Goal: Navigation & Orientation: Find specific page/section

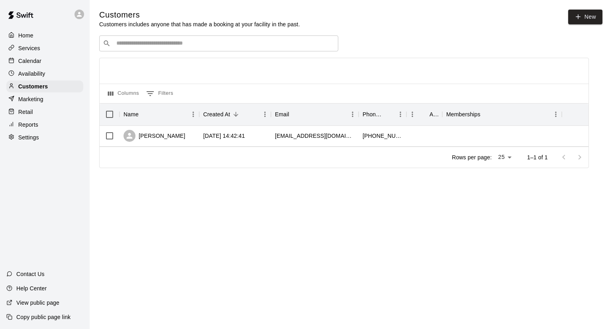
click at [31, 129] on p "Reports" at bounding box center [28, 125] width 20 height 8
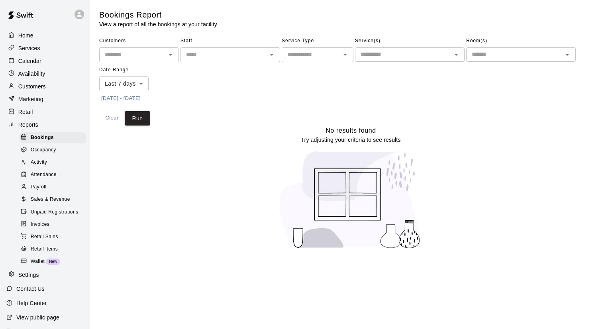
click at [29, 116] on p "Retail" at bounding box center [25, 112] width 15 height 8
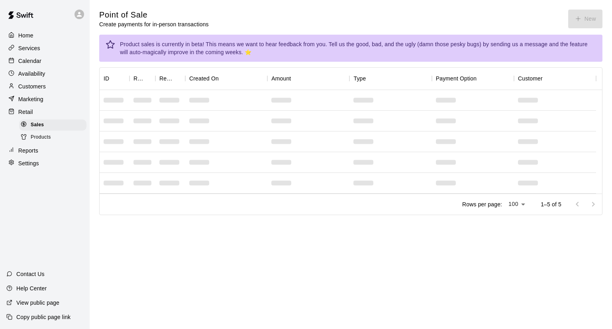
click at [30, 103] on p "Marketing" at bounding box center [30, 99] width 25 height 8
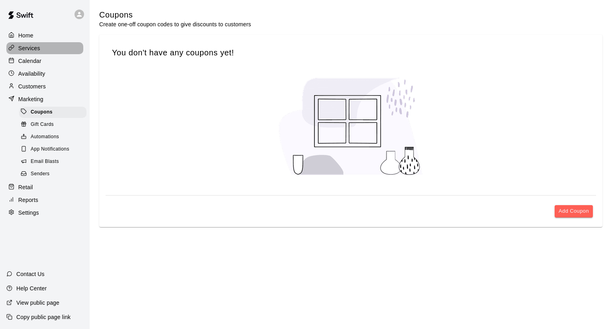
click at [37, 51] on p "Services" at bounding box center [29, 48] width 22 height 8
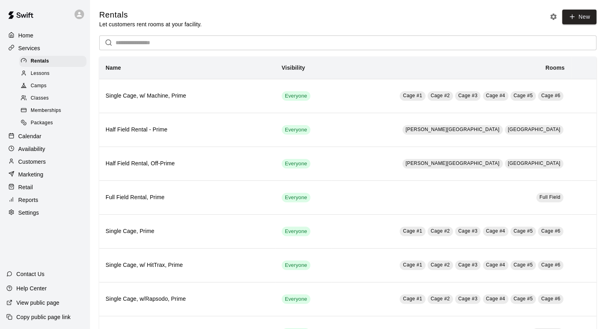
click at [41, 114] on span "Memberships" at bounding box center [46, 111] width 30 height 8
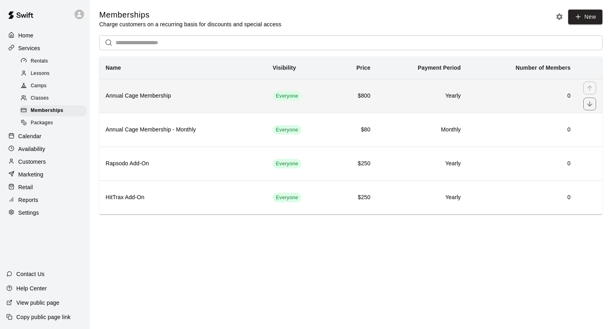
click at [167, 90] on th "Annual Cage Membership" at bounding box center [182, 96] width 167 height 34
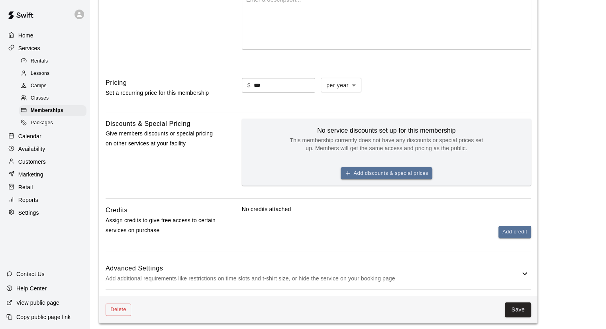
scroll to position [250, 0]
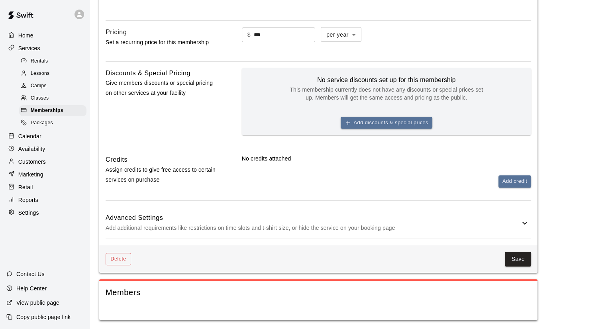
click at [32, 179] on p "Marketing" at bounding box center [30, 175] width 25 height 8
